Goal: Information Seeking & Learning: Find contact information

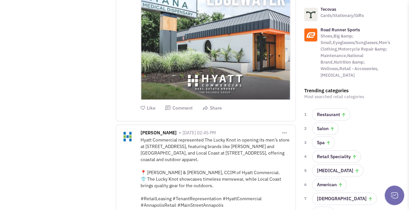
scroll to position [308, 0]
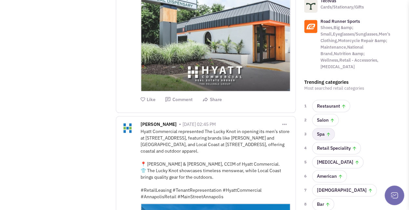
click at [320, 128] on link "Spa" at bounding box center [323, 134] width 23 height 12
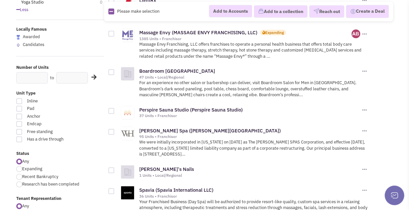
scroll to position [187, 0]
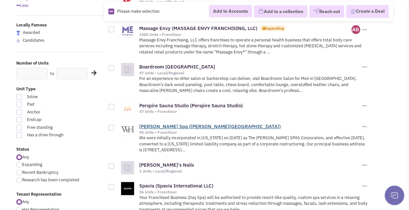
click at [189, 124] on link "Woodhouse Spa (Woodhouse Spa)" at bounding box center [210, 126] width 142 height 6
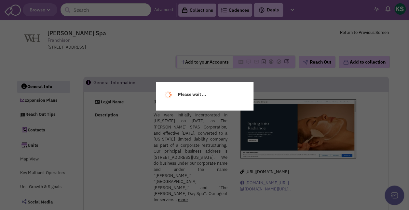
select select
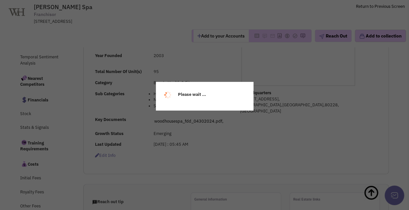
select select
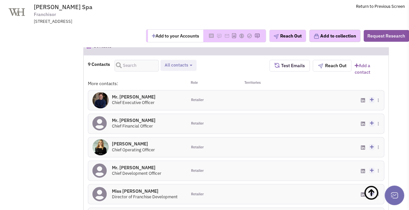
scroll to position [466, 0]
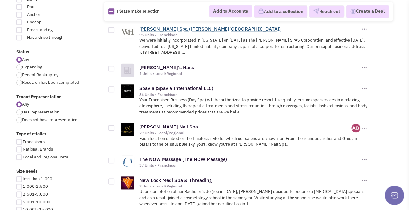
scroll to position [285, 0]
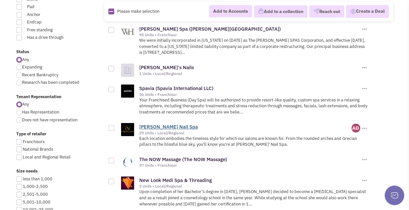
click at [185, 123] on link "Anthony Vince Nail Spa" at bounding box center [168, 126] width 59 height 6
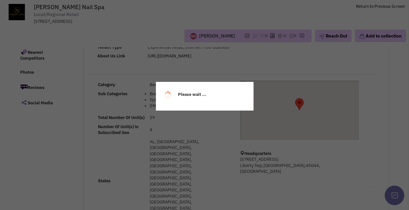
select select
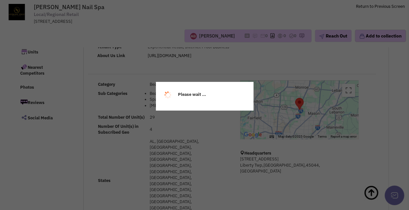
select select
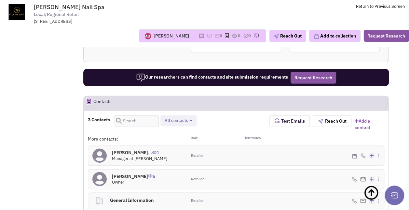
scroll to position [477, 0]
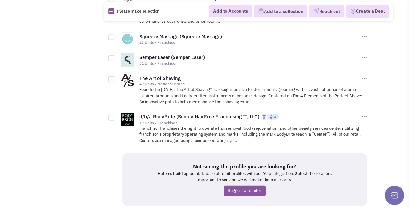
scroll to position [752, 0]
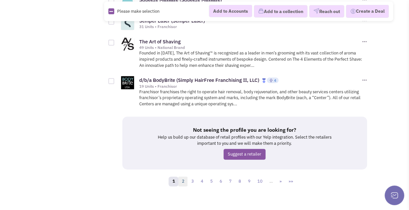
click at [184, 178] on link "2" at bounding box center [183, 182] width 10 height 10
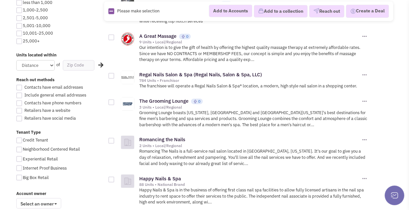
scroll to position [462, 0]
click at [174, 97] on link "The Grooming Lounge" at bounding box center [163, 100] width 49 height 6
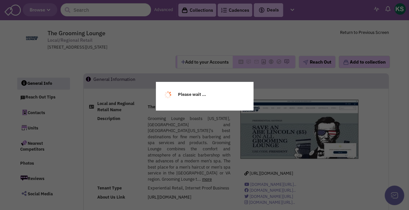
select select
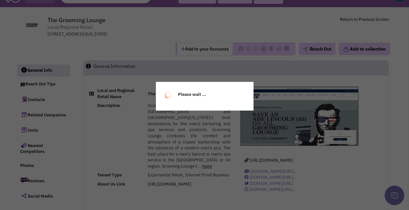
scroll to position [13, 0]
select select
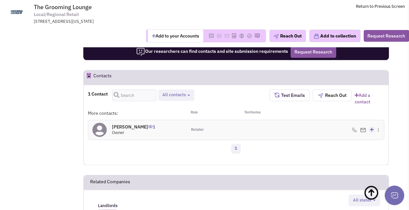
scroll to position [388, 0]
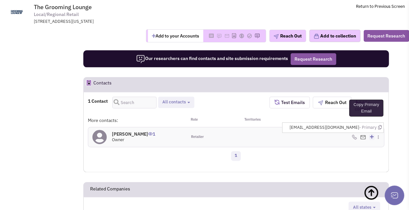
click at [380, 125] on icon at bounding box center [380, 127] width 4 height 4
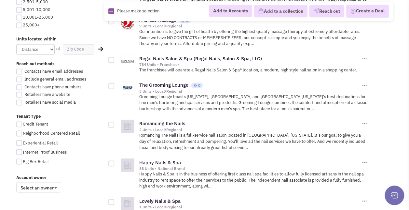
scroll to position [484, 0]
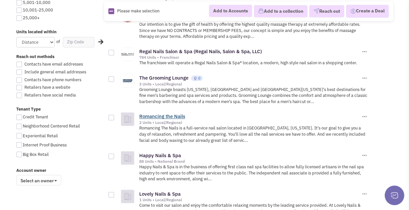
click at [174, 113] on link "Romancing the Nails" at bounding box center [162, 116] width 46 height 6
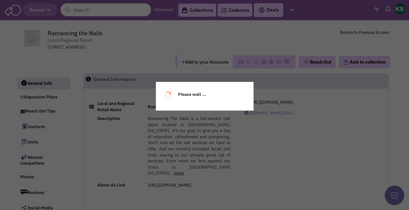
select select
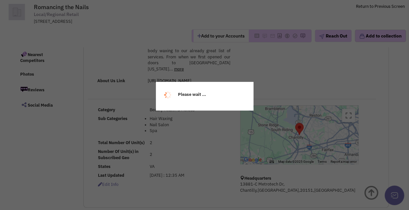
select select
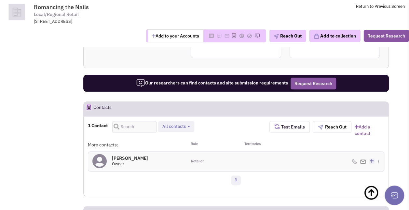
scroll to position [346, 0]
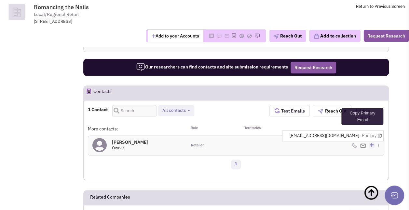
click at [379, 134] on icon at bounding box center [380, 136] width 4 height 4
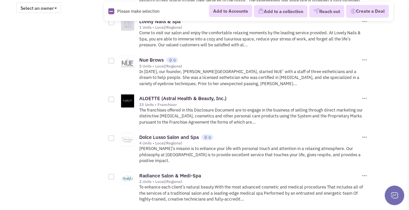
scroll to position [657, 0]
click at [158, 57] on link "Nue Brows" at bounding box center [151, 59] width 24 height 6
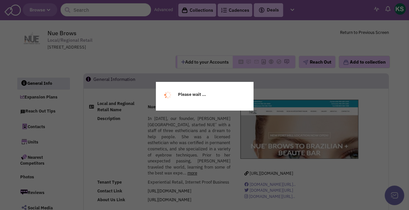
select select
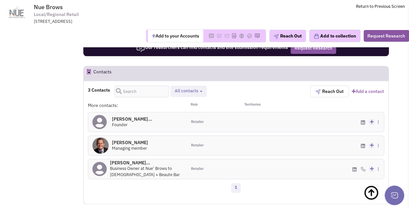
scroll to position [384, 0]
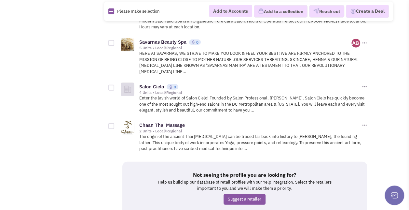
scroll to position [899, 0]
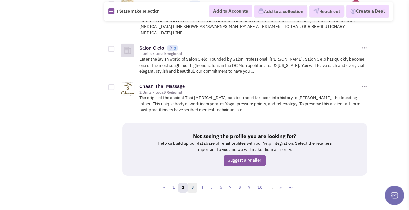
click at [195, 183] on link "3" at bounding box center [193, 188] width 10 height 10
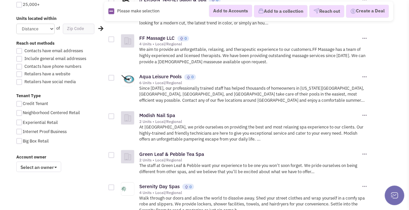
scroll to position [498, 0]
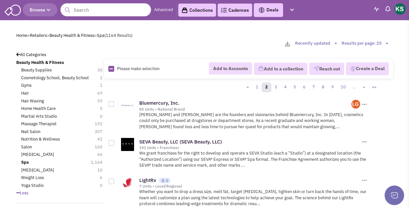
scroll to position [899, 0]
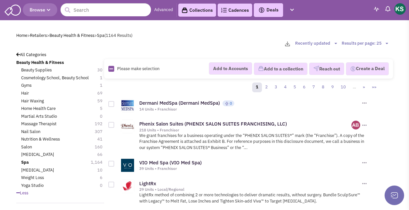
scroll to position [752, 0]
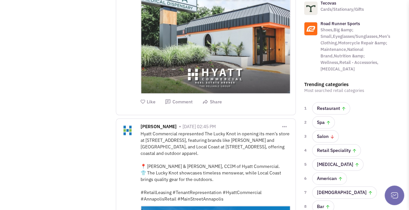
scroll to position [306, 0]
click at [330, 158] on link "[MEDICAL_DATA]" at bounding box center [337, 164] width 51 height 12
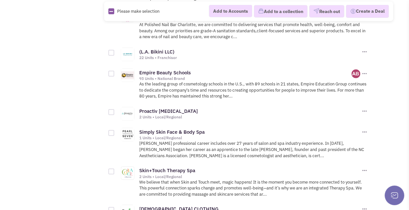
scroll to position [883, 0]
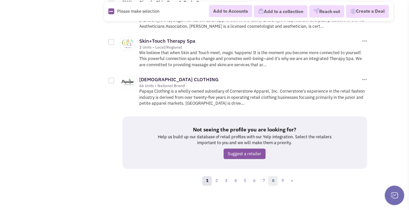
click at [275, 177] on link "8" at bounding box center [273, 181] width 10 height 10
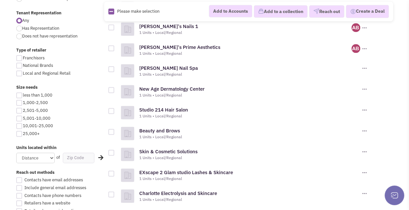
scroll to position [370, 0]
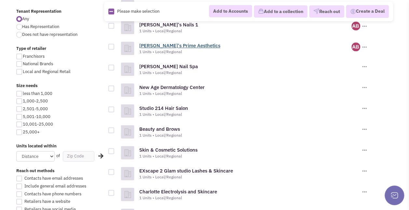
click at [180, 44] on link "Anastasia's Prime Aesthetics" at bounding box center [179, 45] width 81 height 6
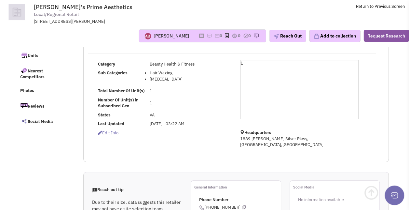
scroll to position [49, 0]
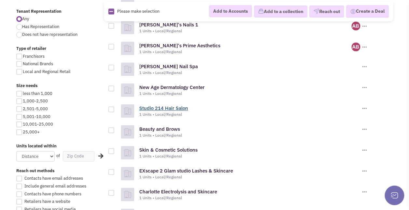
scroll to position [343, 0]
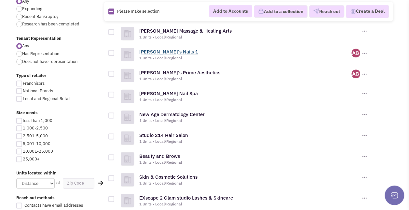
click at [163, 51] on link "[PERSON_NAME]'s Nails 1" at bounding box center [168, 52] width 59 height 6
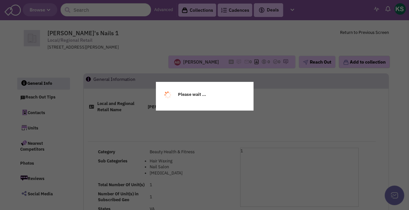
select select
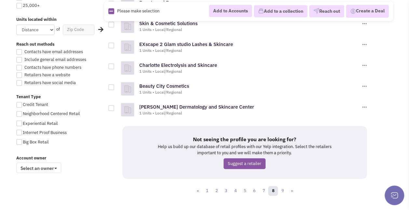
scroll to position [510, 0]
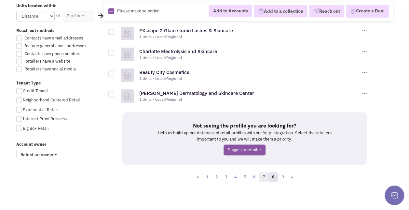
click at [264, 174] on link "7" at bounding box center [264, 177] width 10 height 10
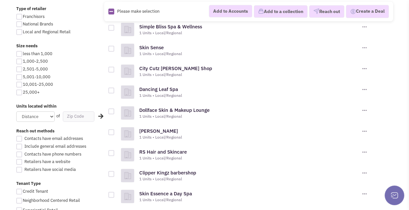
scroll to position [510, 0]
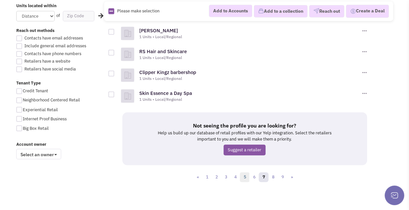
click at [245, 178] on link "5" at bounding box center [245, 177] width 10 height 10
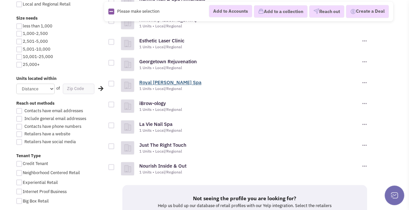
scroll to position [510, 0]
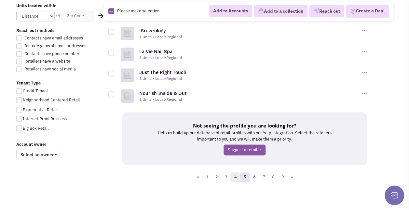
click at [235, 178] on link "4" at bounding box center [236, 177] width 10 height 10
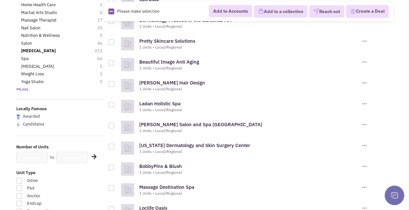
scroll to position [111, 0]
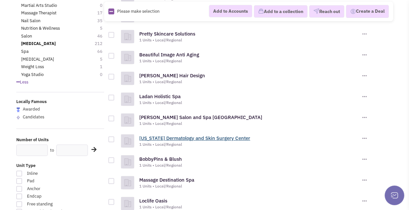
click at [196, 136] on link "[US_STATE] Dermatology and Skin Surgery Center" at bounding box center [194, 138] width 111 height 6
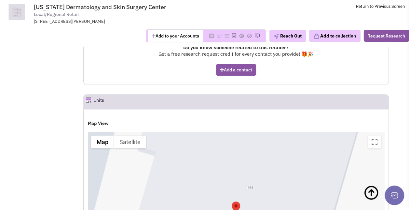
scroll to position [342, 0]
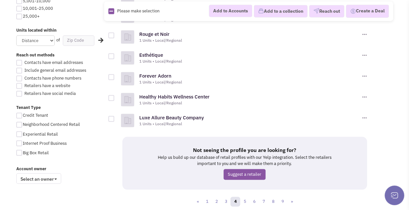
scroll to position [510, 0]
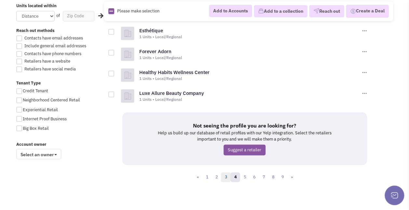
click at [229, 175] on link "3" at bounding box center [226, 177] width 10 height 10
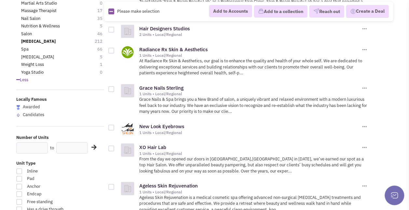
scroll to position [116, 0]
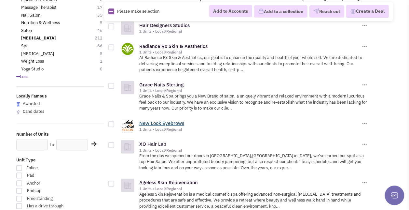
click at [171, 121] on link "New Look Eyebrows" at bounding box center [161, 123] width 45 height 6
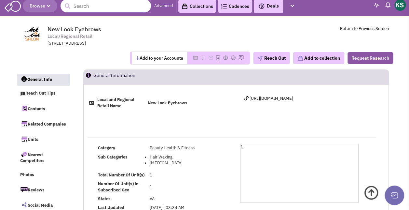
scroll to position [3, 0]
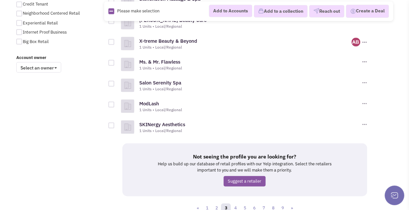
scroll to position [577, 0]
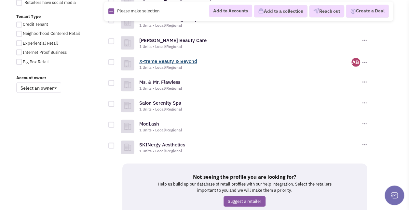
click at [179, 58] on link "X-treme Beauty & Beyond" at bounding box center [168, 61] width 58 height 6
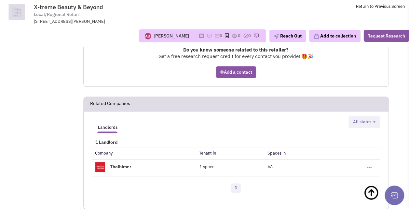
scroll to position [349, 0]
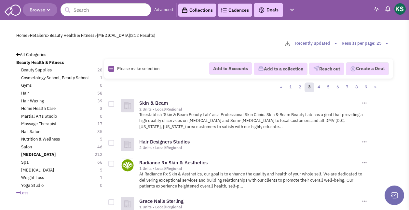
scroll to position [577, 0]
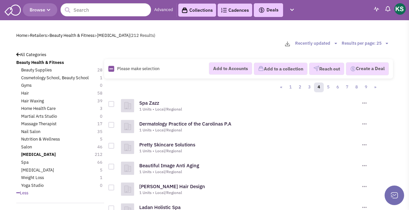
scroll to position [510, 0]
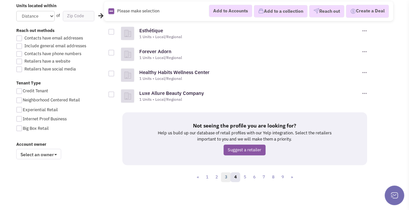
click at [229, 175] on link "3" at bounding box center [226, 177] width 10 height 10
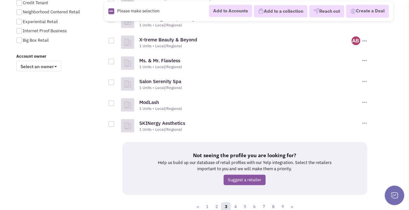
scroll to position [599, 0]
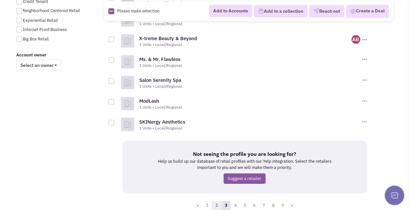
click at [219, 204] on link "2" at bounding box center [217, 205] width 10 height 10
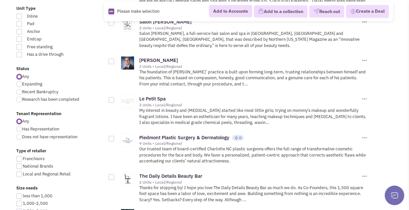
scroll to position [270, 0]
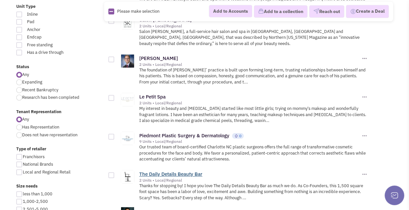
click at [194, 171] on link "The Daily Details Beauty Bar" at bounding box center [170, 174] width 63 height 6
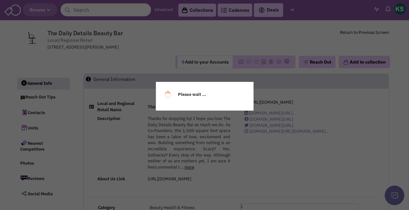
select select
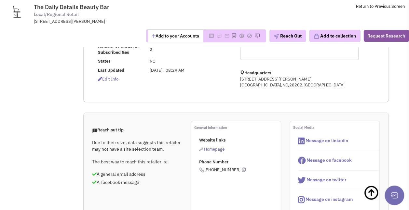
scroll to position [203, 0]
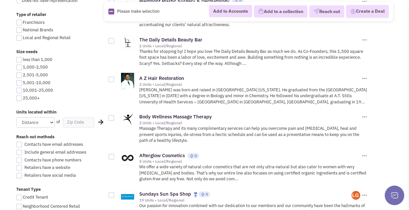
scroll to position [407, 0]
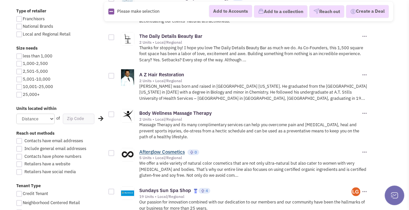
click at [150, 149] on link "Afterglow Cosmetics" at bounding box center [162, 152] width 46 height 6
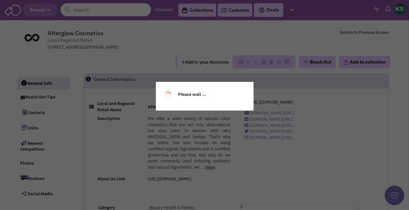
select select
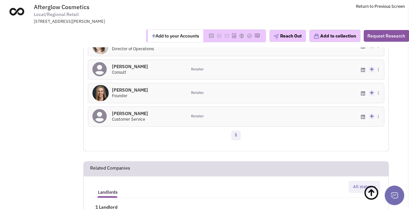
scroll to position [444, 0]
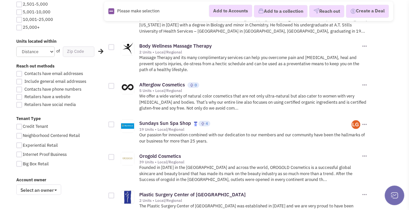
scroll to position [482, 0]
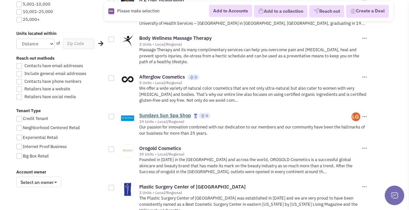
click at [154, 112] on link "Sundays Sun Spa Shop" at bounding box center [165, 115] width 52 height 6
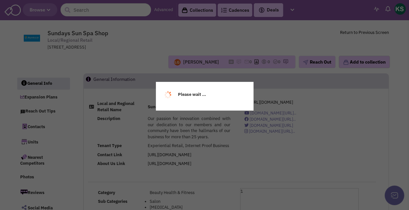
select select
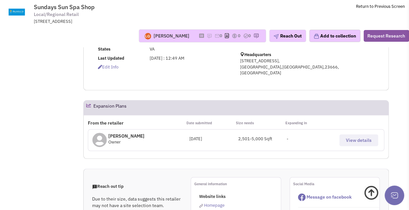
select select
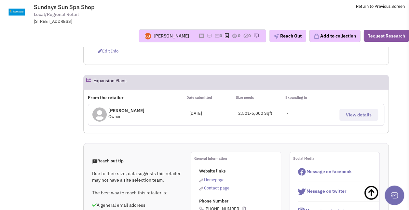
scroll to position [185, 0]
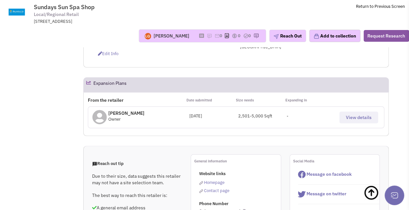
click at [358, 115] on span "View details" at bounding box center [359, 117] width 26 height 6
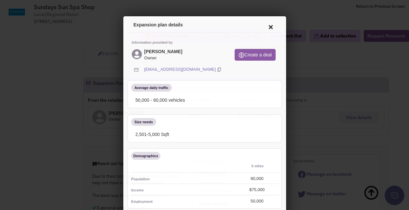
scroll to position [0, 0]
click at [216, 67] on icon at bounding box center [218, 68] width 4 height 6
click at [266, 27] on icon at bounding box center [270, 26] width 14 height 16
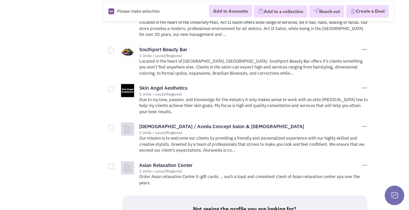
scroll to position [911, 0]
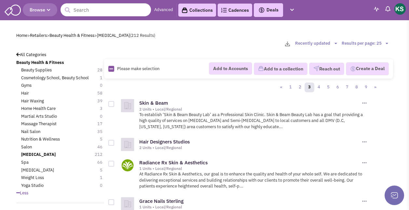
scroll to position [599, 0]
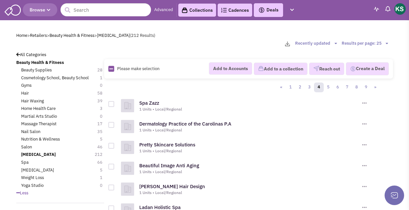
scroll to position [510, 0]
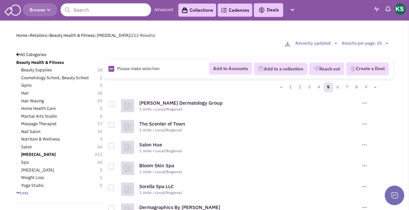
click at [16, 9] on img at bounding box center [13, 9] width 16 height 12
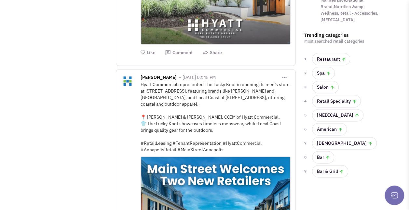
scroll to position [356, 0]
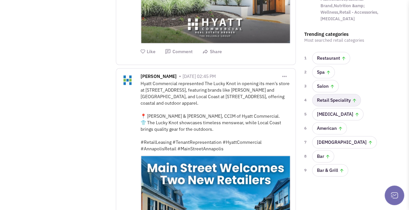
click at [332, 97] on link "Retail Speciality" at bounding box center [336, 100] width 49 height 12
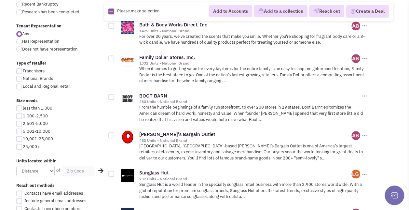
scroll to position [246, 0]
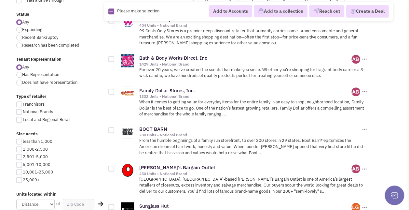
click at [38, 148] on span "1,000-2,500" at bounding box center [35, 149] width 25 height 6
click at [27, 148] on input "1,000-2,500" at bounding box center [25, 150] width 4 height 4
checkbox input "true"
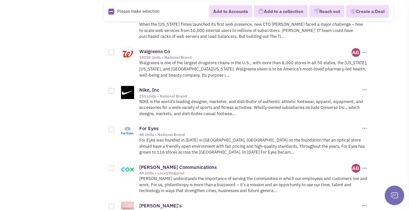
scroll to position [642, 0]
click at [145, 125] on link "For Eyes" at bounding box center [148, 128] width 19 height 6
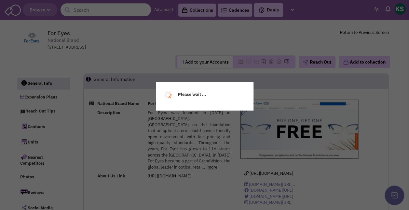
select select
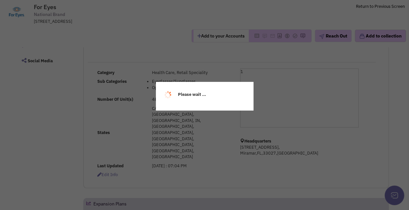
scroll to position [141, 0]
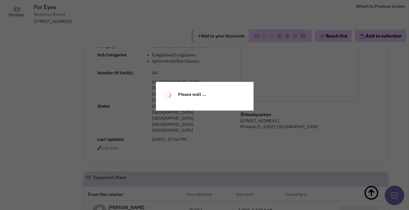
select select
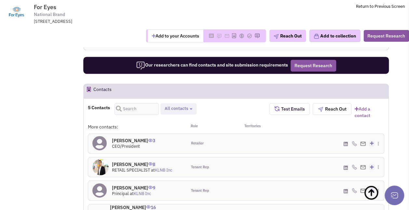
scroll to position [479, 0]
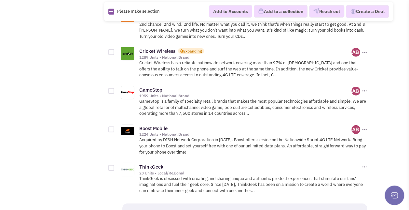
scroll to position [940, 0]
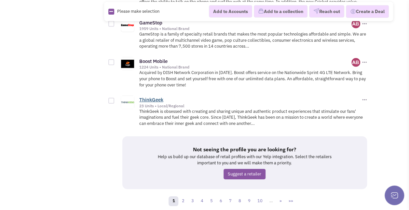
click at [158, 96] on link "ThinkGeek" at bounding box center [151, 99] width 24 height 6
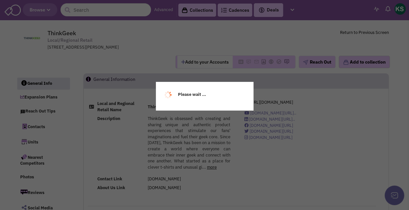
select select
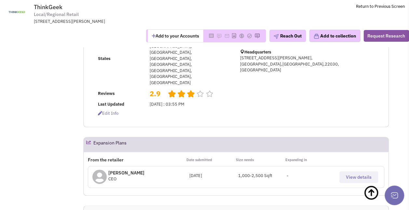
scroll to position [197, 0]
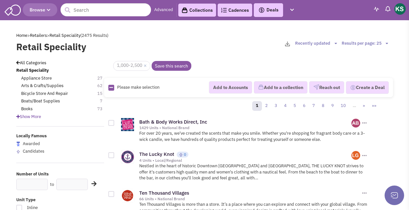
scroll to position [940, 0]
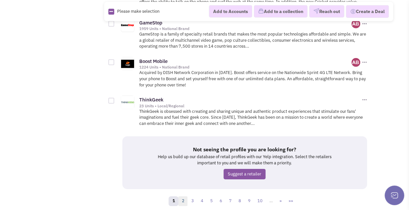
click at [184, 196] on link "2" at bounding box center [183, 201] width 10 height 10
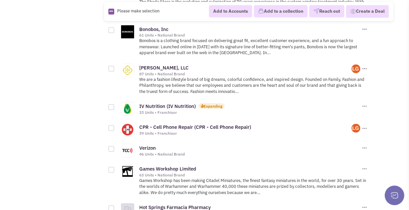
scroll to position [597, 0]
click at [181, 124] on link "CPR - Cell Phone Repair (CPR - Cell Phone Repair)" at bounding box center [195, 126] width 112 height 6
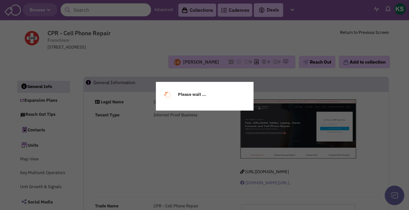
select select
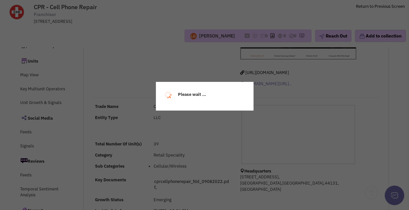
select select
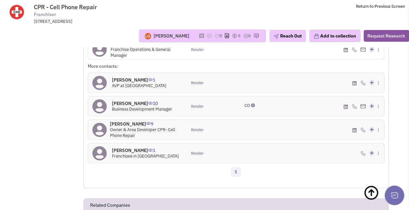
scroll to position [575, 0]
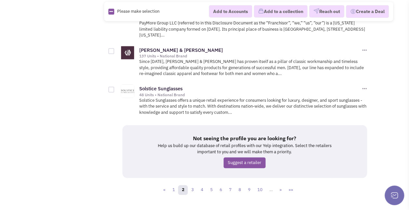
scroll to position [844, 0]
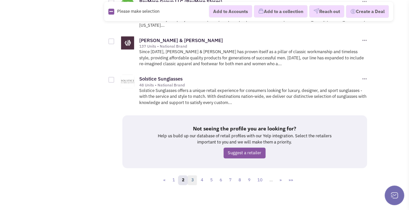
click at [193, 177] on link "3" at bounding box center [193, 180] width 10 height 10
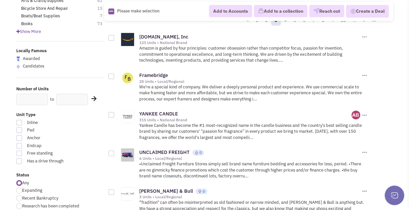
scroll to position [85, 0]
click at [161, 78] on div "28 Units • Local/Regional" at bounding box center [249, 80] width 221 height 5
click at [161, 72] on link "Framebridge" at bounding box center [153, 75] width 29 height 6
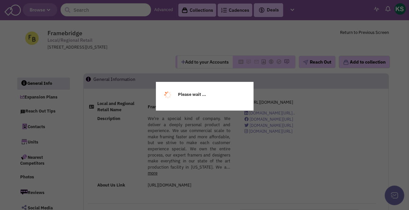
select select
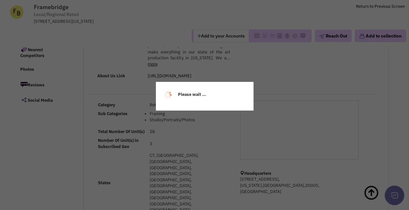
select select
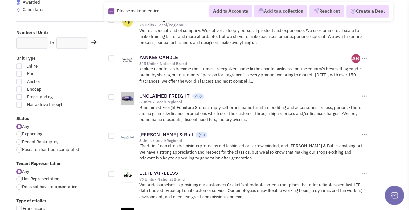
scroll to position [142, 0]
click at [164, 131] on link "[PERSON_NAME] & Bull" at bounding box center [166, 134] width 54 height 6
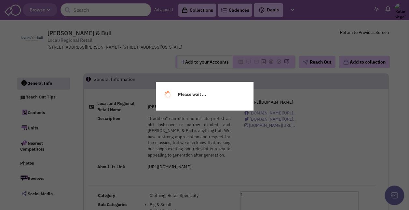
select select
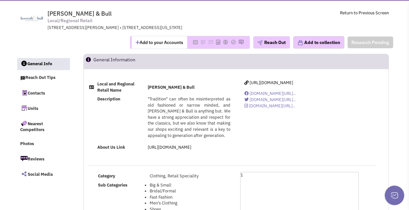
select select
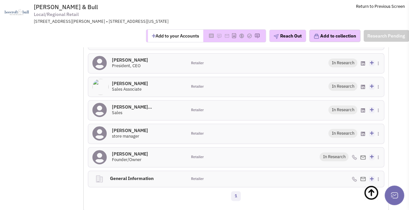
scroll to position [478, 0]
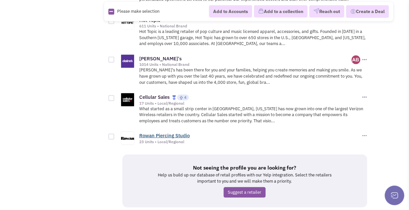
scroll to position [890, 0]
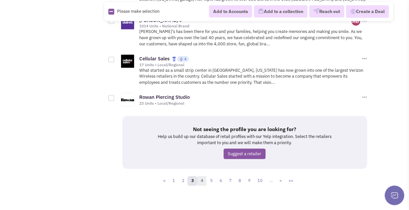
click at [202, 177] on link "4" at bounding box center [202, 181] width 10 height 10
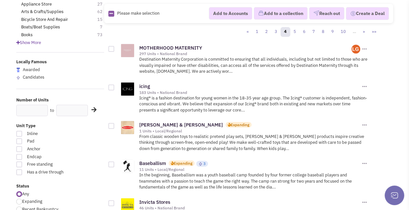
scroll to position [74, 0]
click at [184, 44] on link "MOTHERHOOD MATERNITY" at bounding box center [170, 47] width 63 height 6
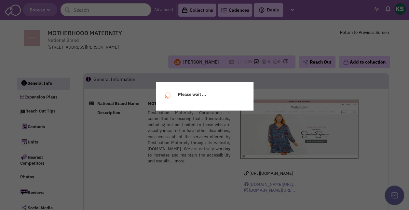
select select
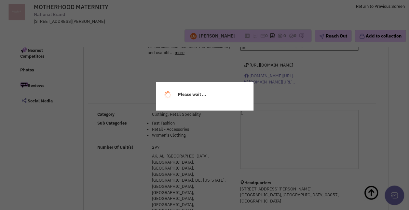
select select
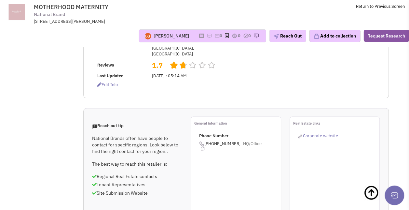
scroll to position [439, 0]
